Goal: Task Accomplishment & Management: Complete application form

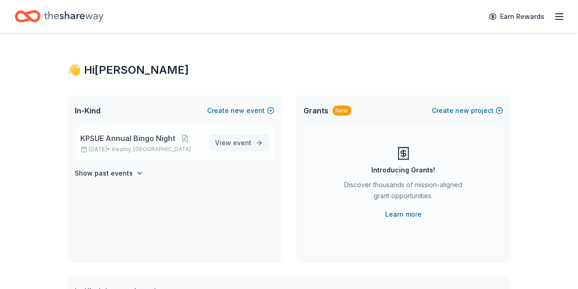
click at [223, 150] on link "View event" at bounding box center [240, 143] width 60 height 17
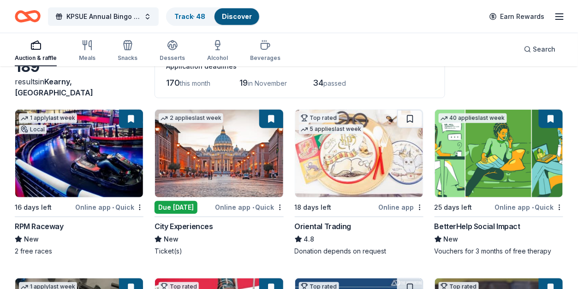
scroll to position [61, 0]
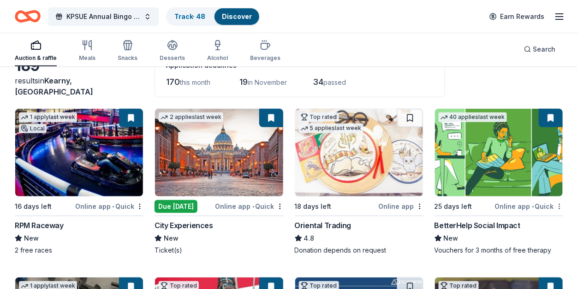
click at [560, 203] on html "KPSUE Annual Bingo Night Track · 48 Discover Earn Rewards Auction & raffle Meal…" at bounding box center [289, 83] width 578 height 289
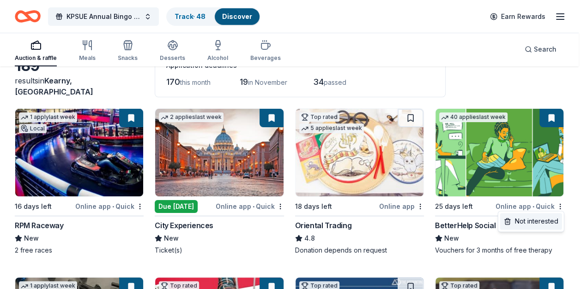
click at [548, 217] on div "Not interested" at bounding box center [531, 221] width 62 height 17
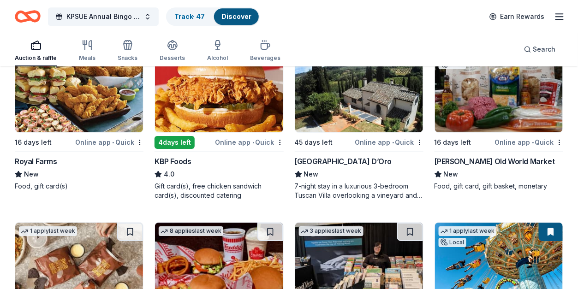
scroll to position [812, 0]
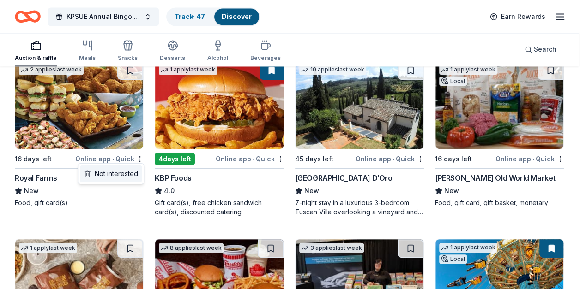
click at [125, 168] on div "Not interested" at bounding box center [111, 174] width 62 height 17
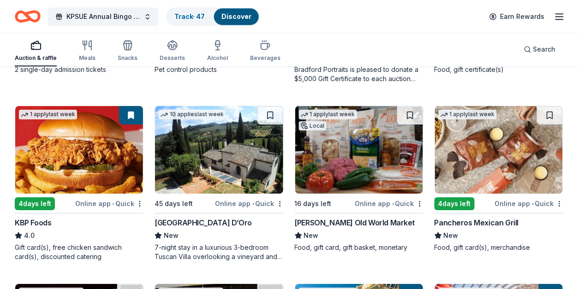
scroll to position [750, 0]
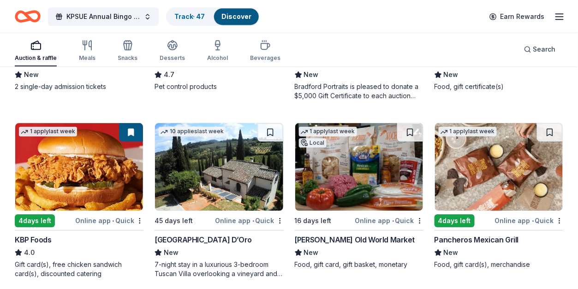
click at [67, 163] on img at bounding box center [79, 167] width 128 height 88
click at [130, 135] on button at bounding box center [131, 132] width 24 height 18
click at [61, 167] on img at bounding box center [79, 167] width 128 height 88
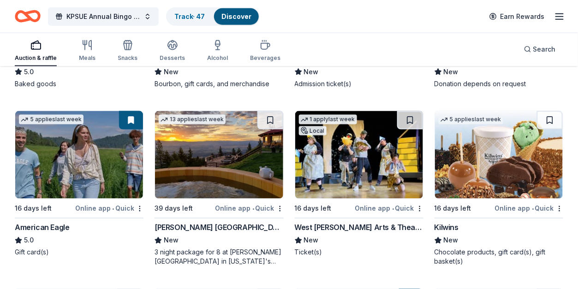
scroll to position [1304, 0]
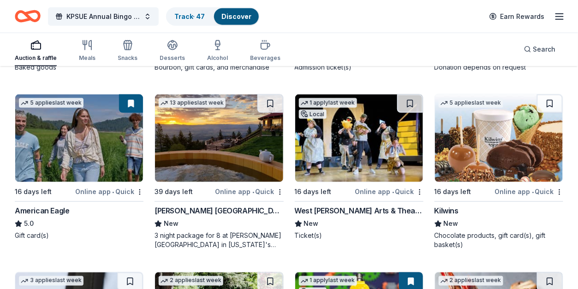
click at [517, 151] on img at bounding box center [499, 139] width 128 height 88
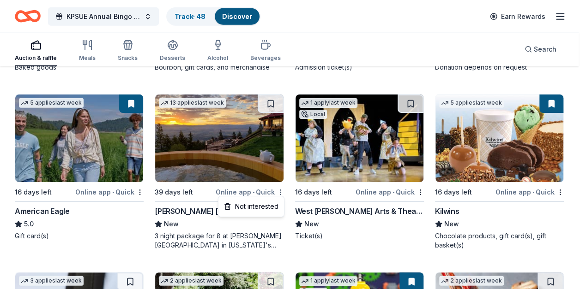
click at [247, 208] on div "Not interested" at bounding box center [251, 206] width 62 height 17
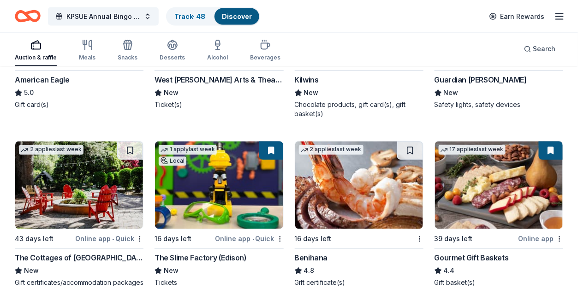
scroll to position [1489, 0]
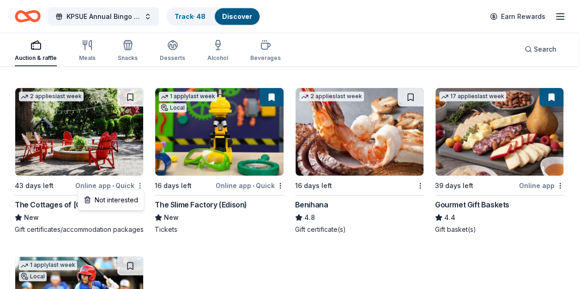
click at [109, 203] on div "Not interested" at bounding box center [111, 200] width 62 height 17
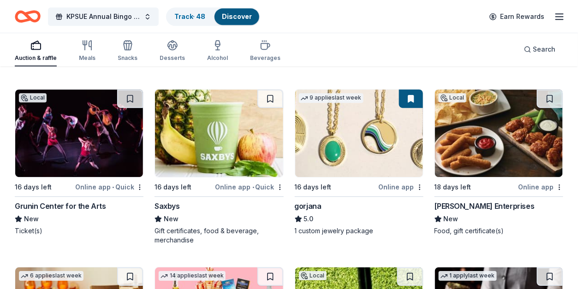
scroll to position [1674, 0]
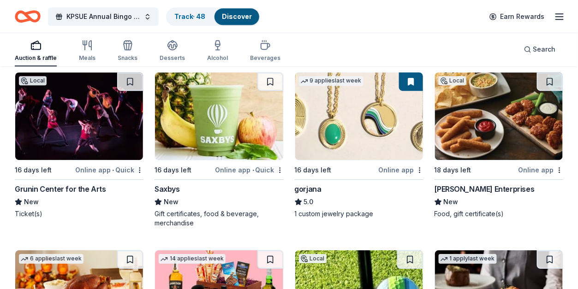
click at [474, 154] on img at bounding box center [499, 116] width 128 height 88
click at [560, 79] on button at bounding box center [551, 81] width 24 height 18
click at [514, 124] on img at bounding box center [499, 116] width 128 height 88
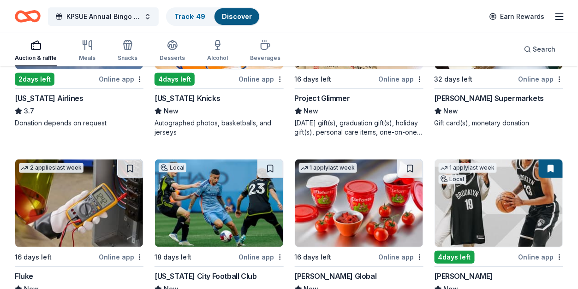
scroll to position [4062, 0]
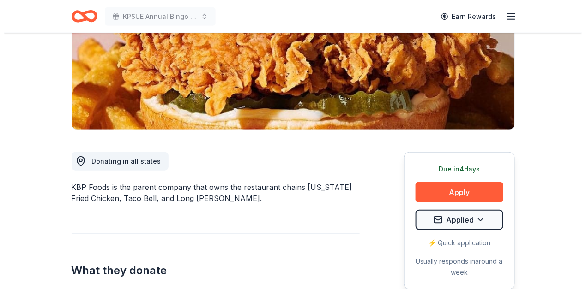
scroll to position [185, 0]
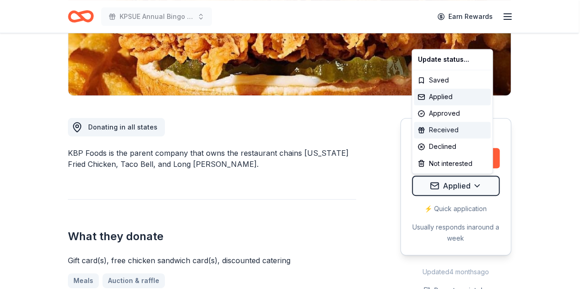
click at [465, 128] on div "Received" at bounding box center [452, 130] width 77 height 17
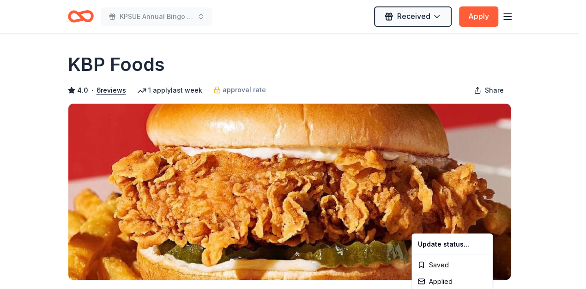
scroll to position [0, 0]
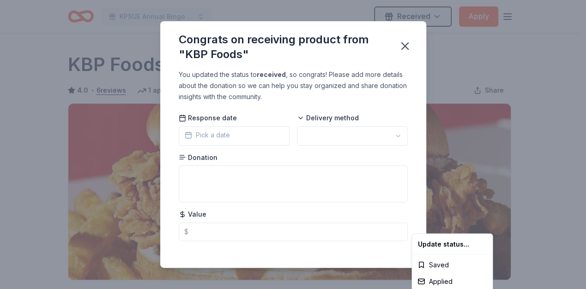
click at [237, 136] on html "KPSUE Annual Bingo Night Received Apply Due in 4 days Share KBP Foods 4.0 • 6 r…" at bounding box center [293, 144] width 586 height 289
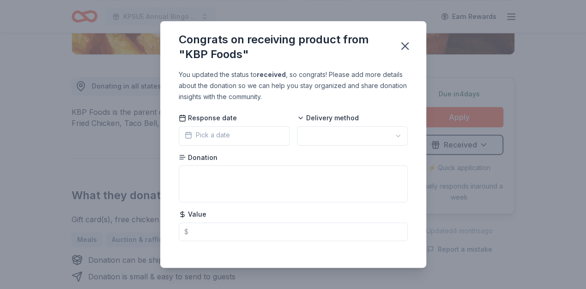
click at [237, 136] on button "Pick a date" at bounding box center [234, 135] width 111 height 19
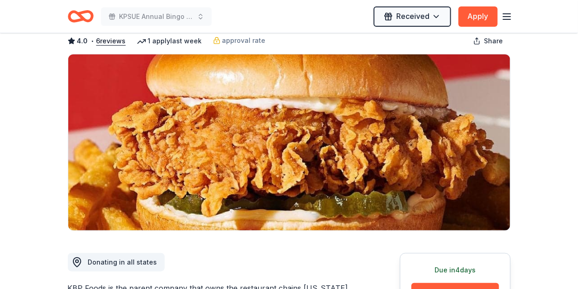
scroll to position [123, 0]
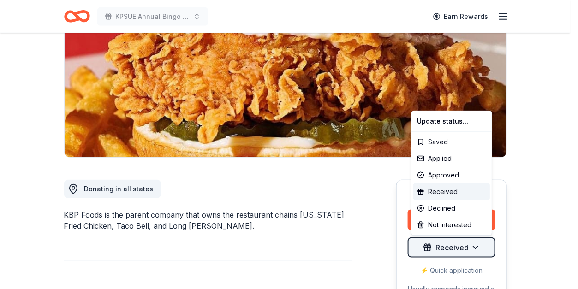
click at [474, 167] on html "KPSUE Annual Bingo Night Earn Rewards Due in 4 days Share KBP Foods 4.0 • 6 rev…" at bounding box center [289, 21] width 578 height 289
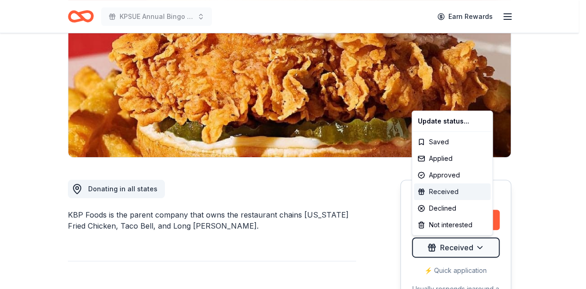
click at [450, 190] on div "Received" at bounding box center [452, 192] width 77 height 17
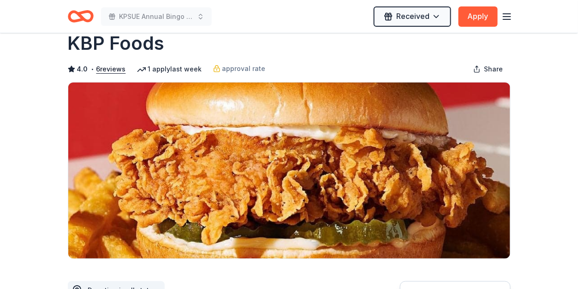
scroll to position [0, 0]
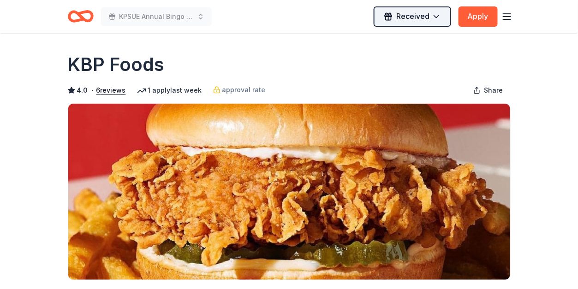
click at [432, 13] on html "KPSUE Annual Bingo Night Received Apply Due in 4 days Share KBP Foods 4.0 • 6 r…" at bounding box center [289, 144] width 578 height 289
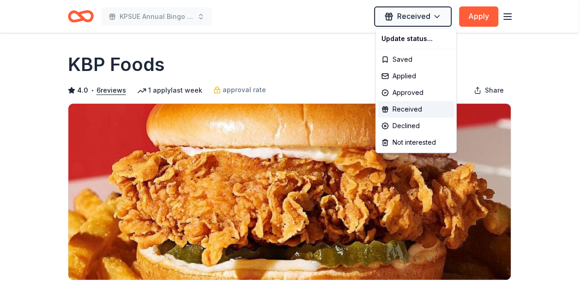
click at [432, 13] on html "KPSUE Annual Bingo Night Received Apply Due in 4 days Share KBP Foods 4.0 • 6 r…" at bounding box center [293, 144] width 586 height 289
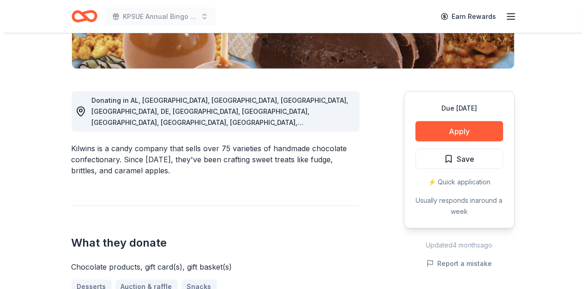
scroll to position [246, 0]
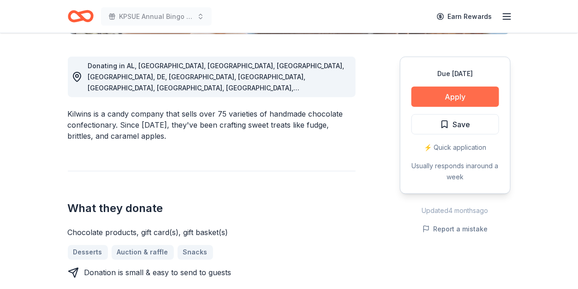
click at [440, 97] on button "Apply" at bounding box center [456, 97] width 88 height 20
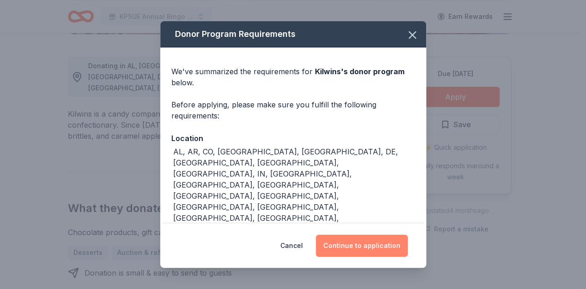
click at [349, 243] on button "Continue to application" at bounding box center [362, 246] width 92 height 22
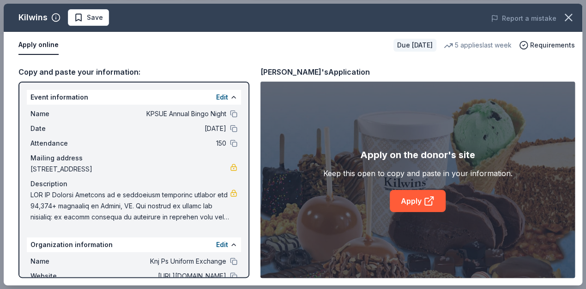
scroll to position [66, 0]
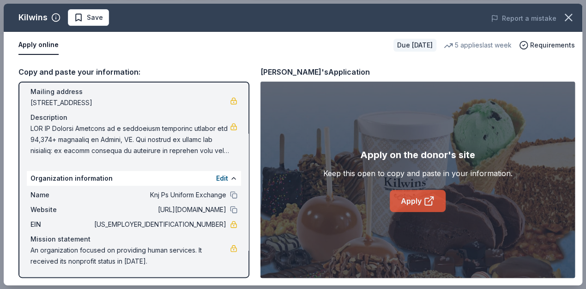
click at [407, 205] on link "Apply" at bounding box center [418, 201] width 56 height 22
click at [90, 22] on span "Save" at bounding box center [95, 17] width 16 height 11
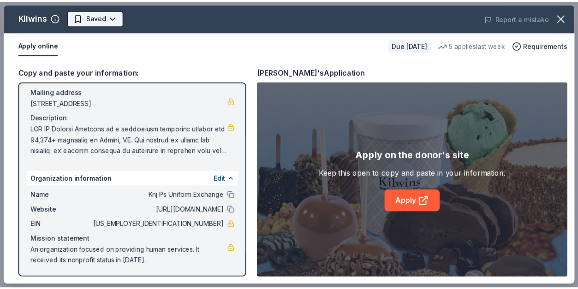
scroll to position [0, 0]
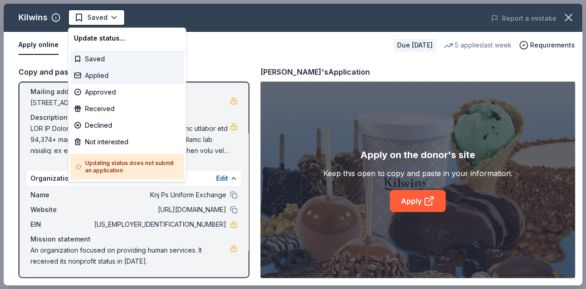
click at [95, 73] on div "Applied" at bounding box center [127, 75] width 114 height 17
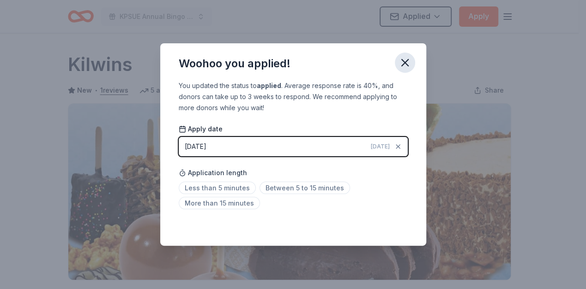
click at [400, 61] on icon "button" at bounding box center [404, 62] width 13 height 13
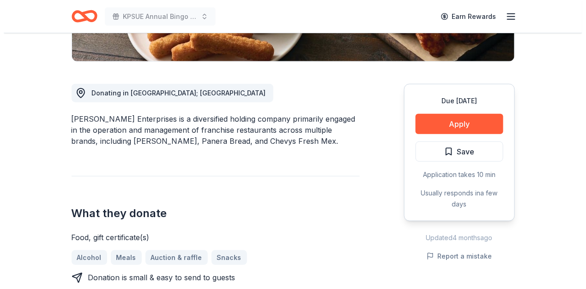
scroll to position [307, 0]
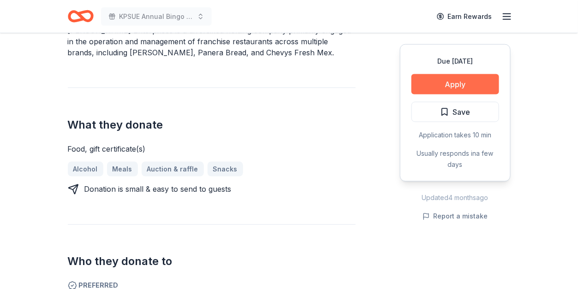
click at [470, 79] on button "Apply" at bounding box center [456, 84] width 88 height 20
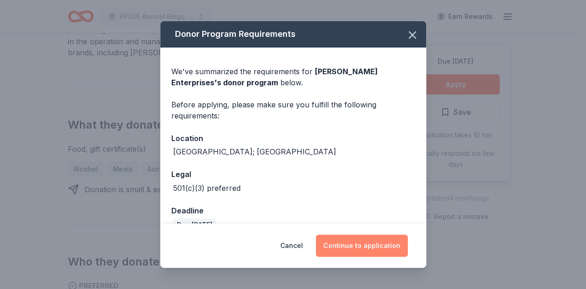
click at [382, 240] on button "Continue to application" at bounding box center [362, 246] width 92 height 22
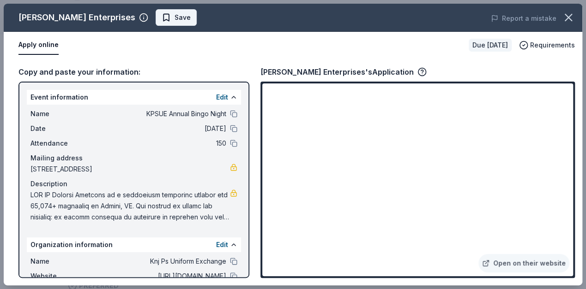
click at [156, 25] on button "Save" at bounding box center [176, 17] width 41 height 17
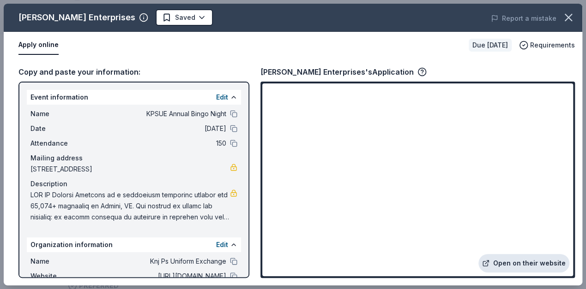
click at [540, 262] on link "Open on their website" at bounding box center [523, 263] width 91 height 18
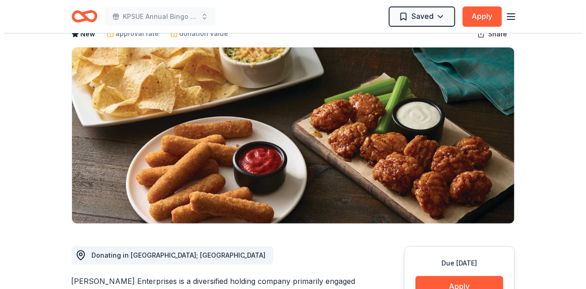
scroll to position [123, 0]
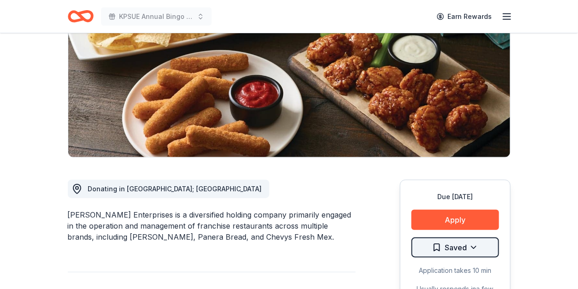
click at [470, 167] on html "KPSUE Annual Bingo Night Earn Rewards Due [DATE] Share [PERSON_NAME] Enterprise…" at bounding box center [289, 21] width 578 height 289
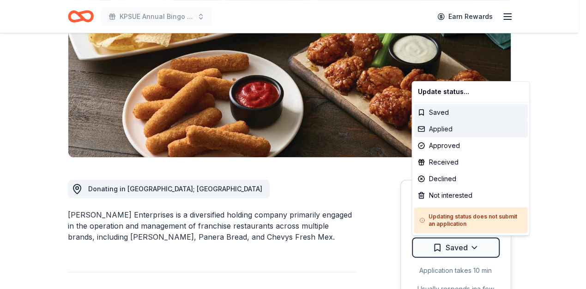
click at [448, 129] on div "Applied" at bounding box center [471, 129] width 114 height 17
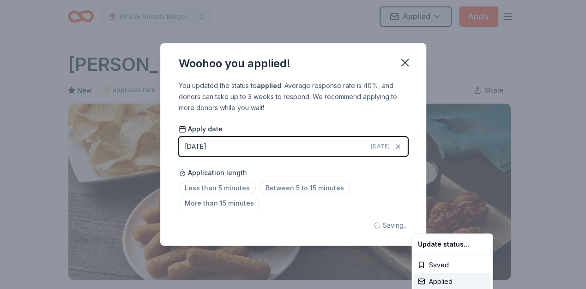
scroll to position [0, 0]
click at [406, 61] on html "KPSUE Annual Bingo Night Applied Apply Due in 18 days Share Doherty Enterprises…" at bounding box center [293, 144] width 586 height 289
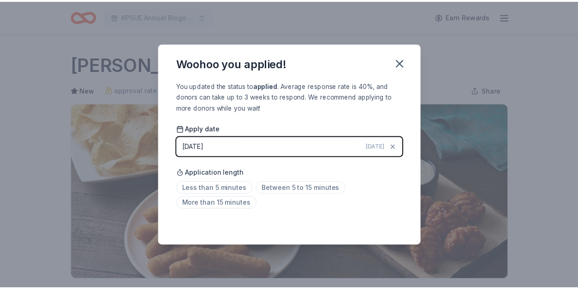
scroll to position [226, 0]
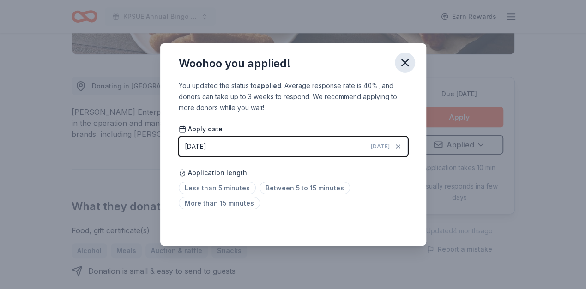
click at [401, 63] on icon "button" at bounding box center [404, 62] width 13 height 13
